Goal: Book appointment/travel/reservation

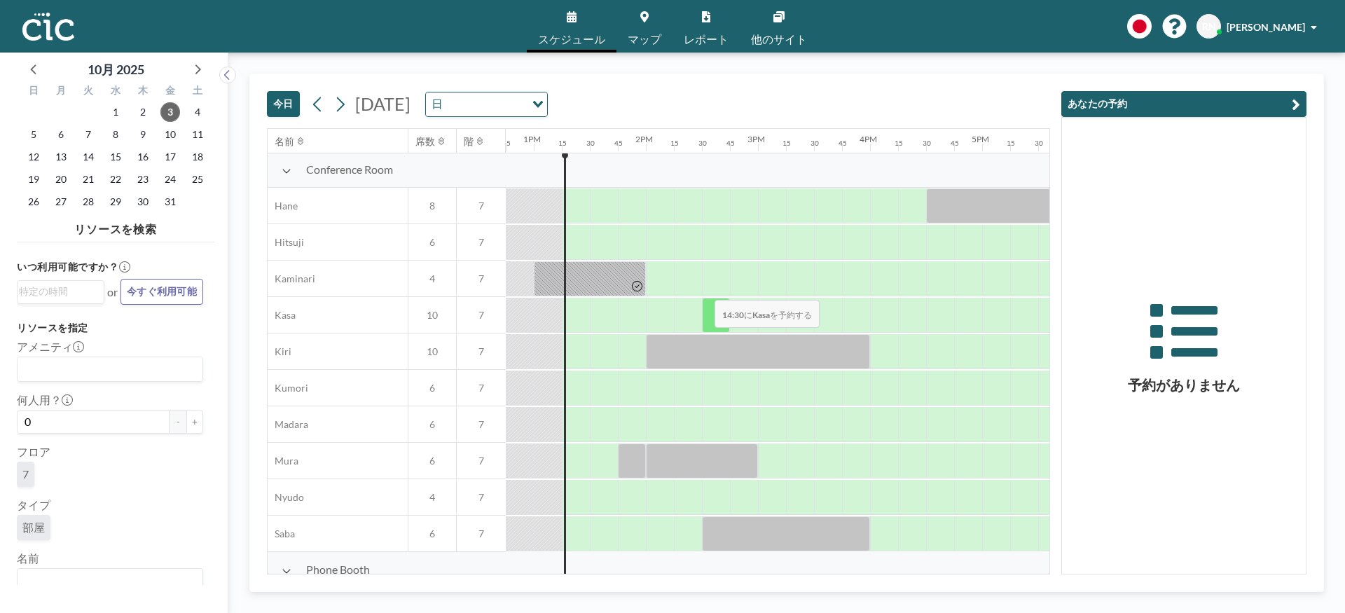
scroll to position [0, 1429]
drag, startPoint x: 663, startPoint y: 324, endPoint x: 679, endPoint y: 324, distance: 16.1
click at [679, 324] on div at bounding box center [674, 316] width 56 height 35
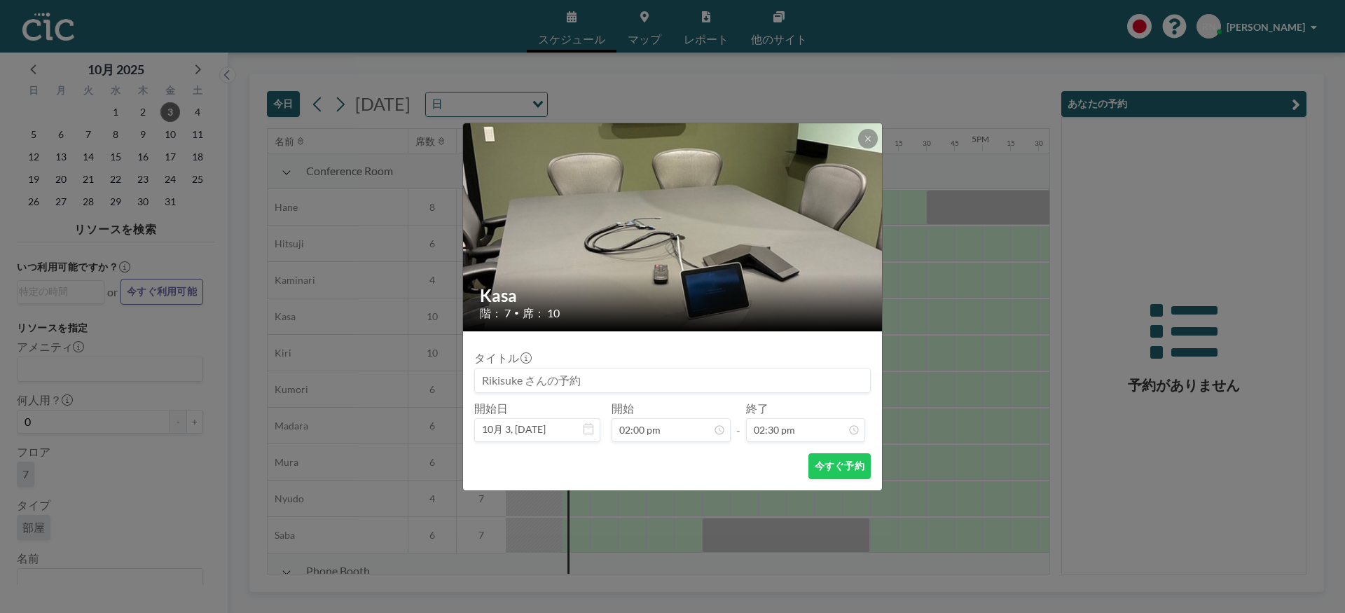
scroll to position [50, 0]
click at [862, 137] on button at bounding box center [868, 139] width 20 height 20
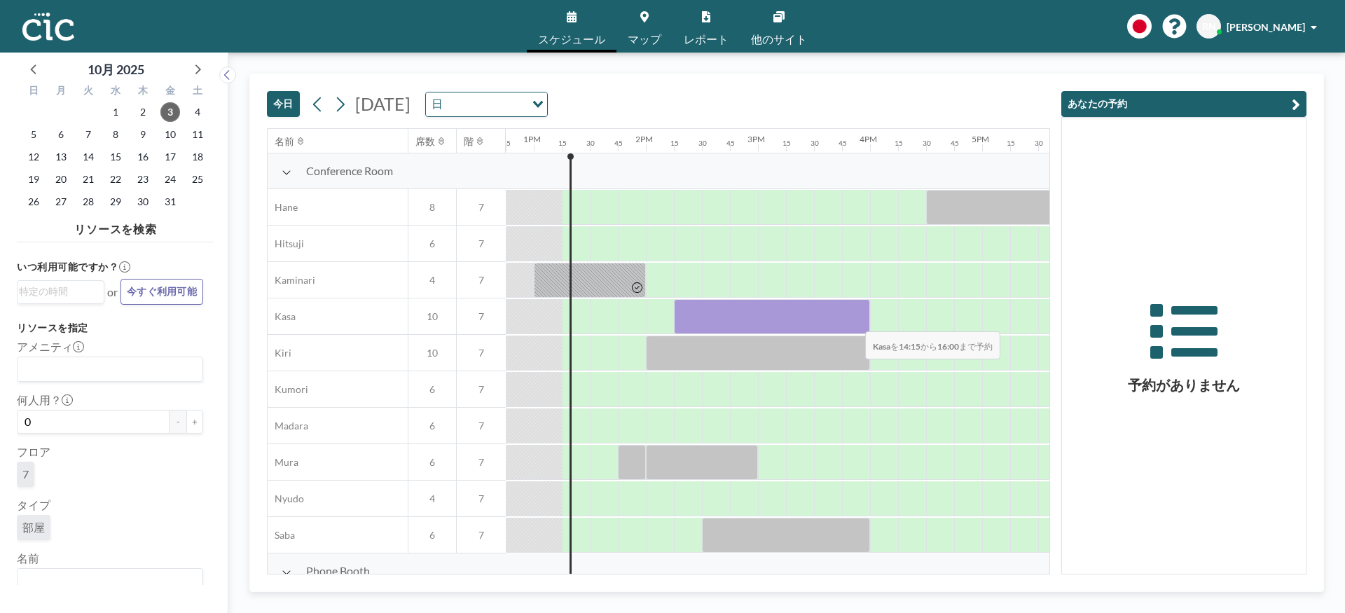
drag, startPoint x: 682, startPoint y: 319, endPoint x: 854, endPoint y: 322, distance: 172.3
click at [854, 322] on div at bounding box center [772, 316] width 196 height 35
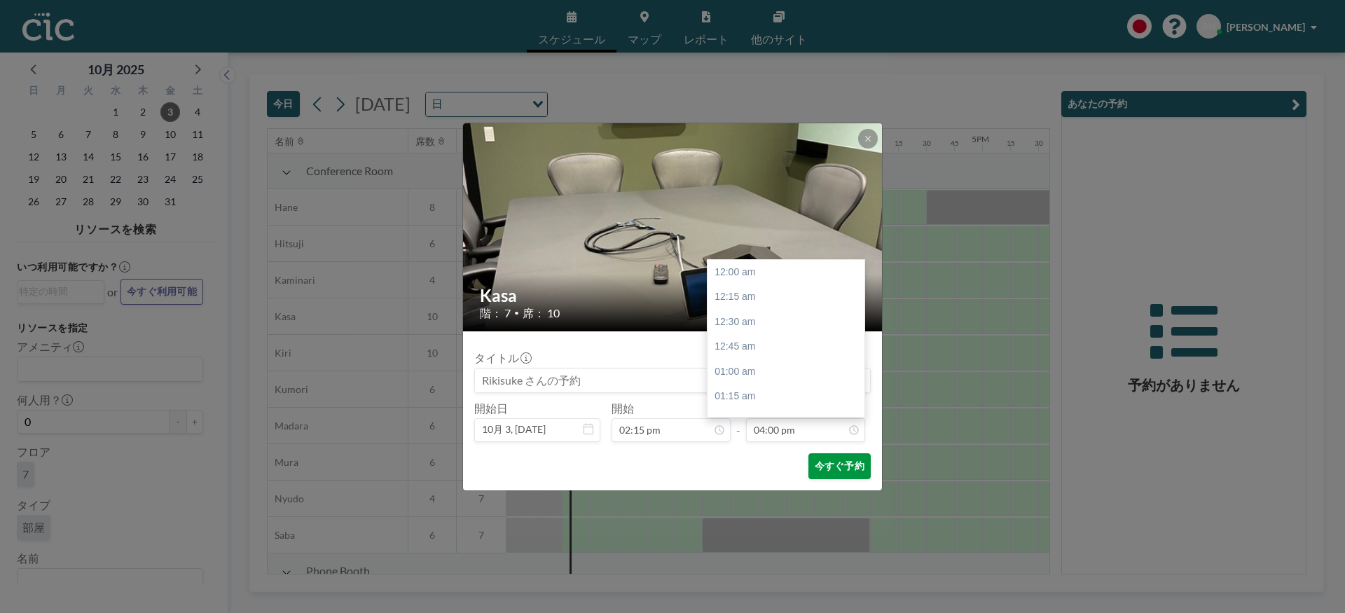
scroll to position [1596, 0]
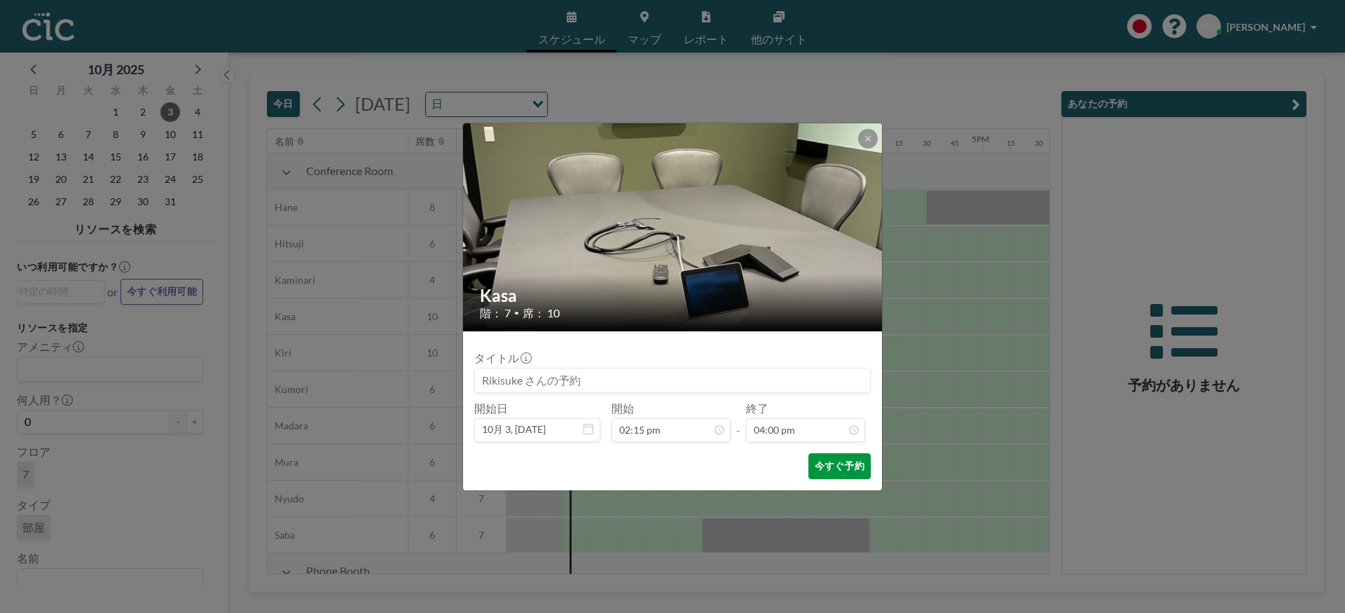
click at [837, 466] on button "今すぐ予約" at bounding box center [839, 466] width 62 height 26
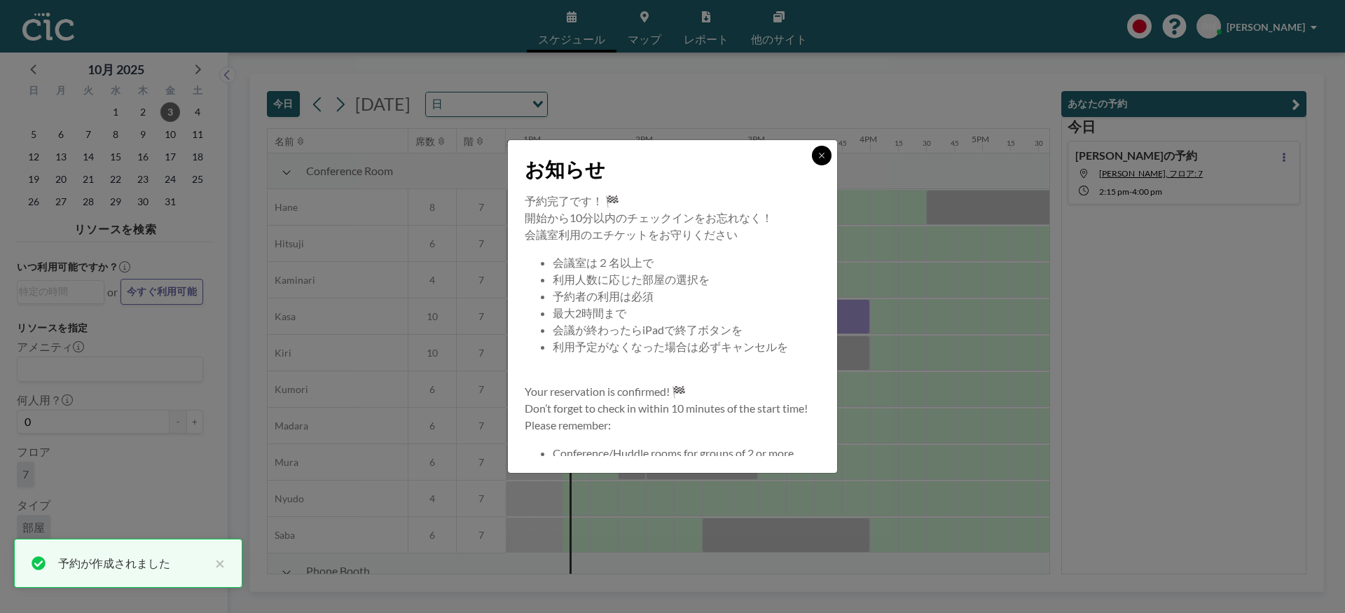
click at [822, 153] on icon at bounding box center [821, 155] width 8 height 8
